Goal: Transaction & Acquisition: Download file/media

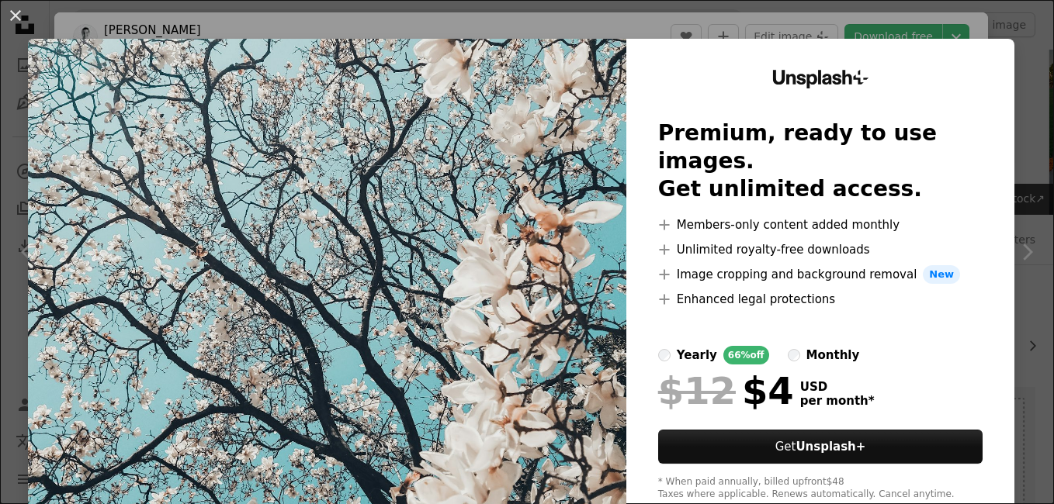
scroll to position [416, 0]
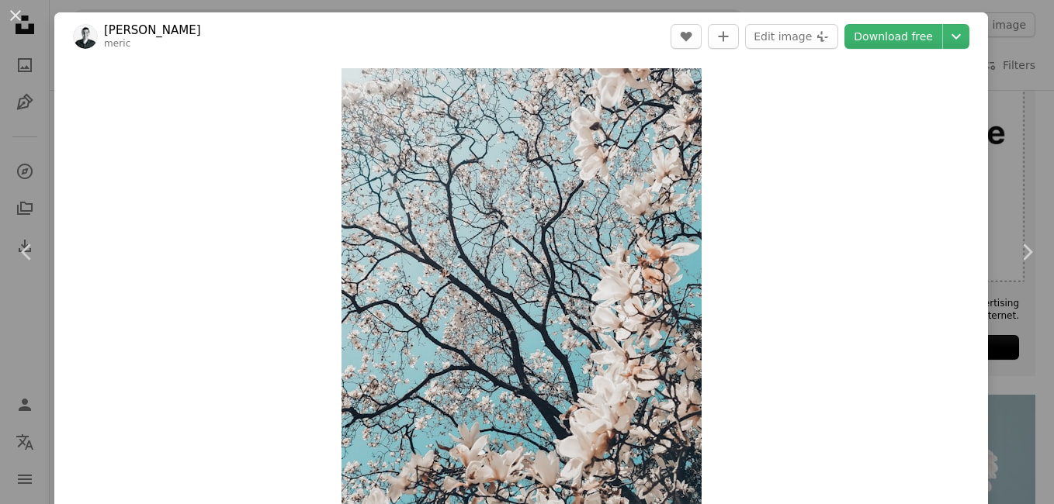
click at [997, 104] on div "An X shape Chevron left Chevron right Meriç Dağlı meric A heart A plus sign Edi…" at bounding box center [527, 252] width 1054 height 504
